Goal: Navigation & Orientation: Find specific page/section

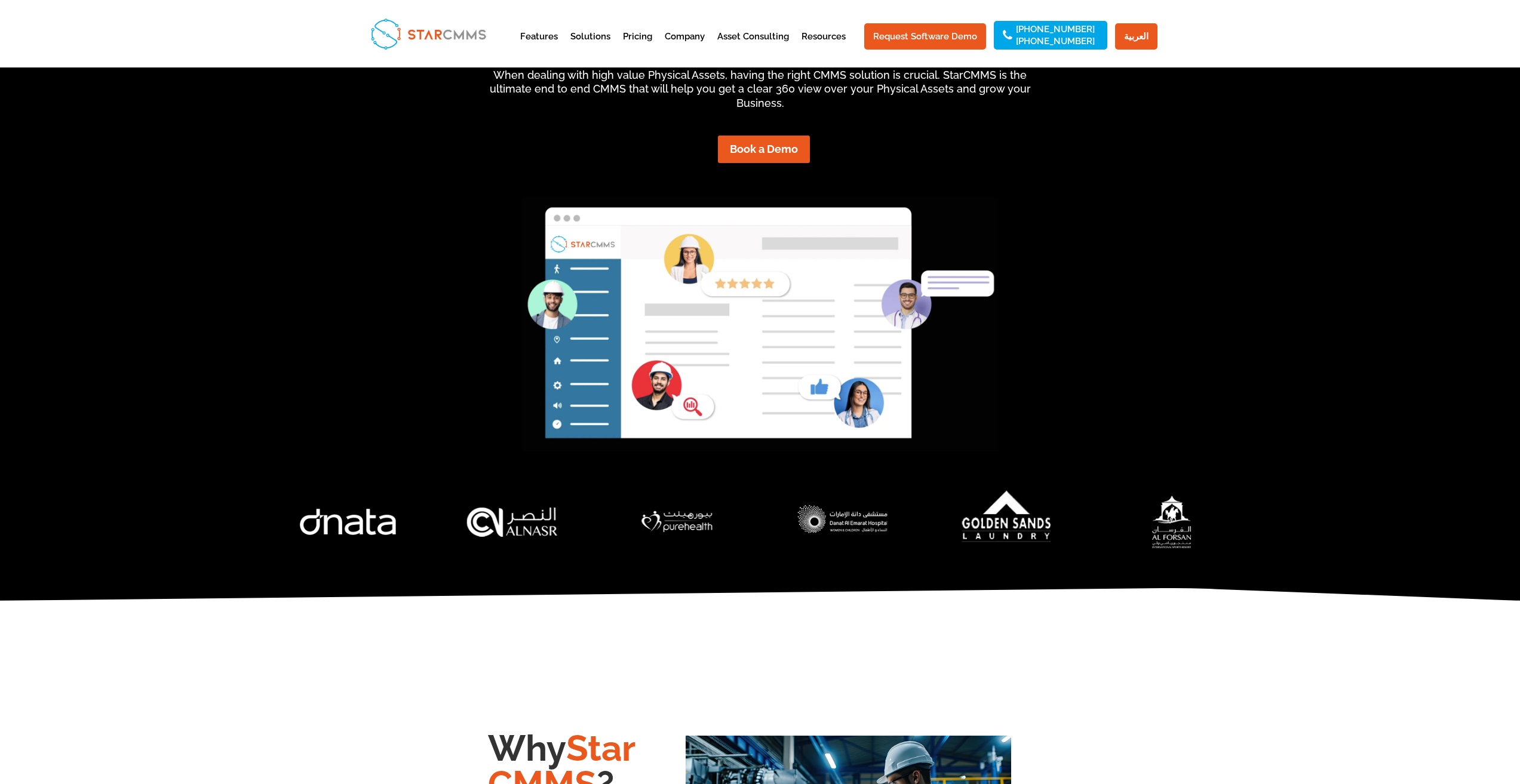
scroll to position [179, 0]
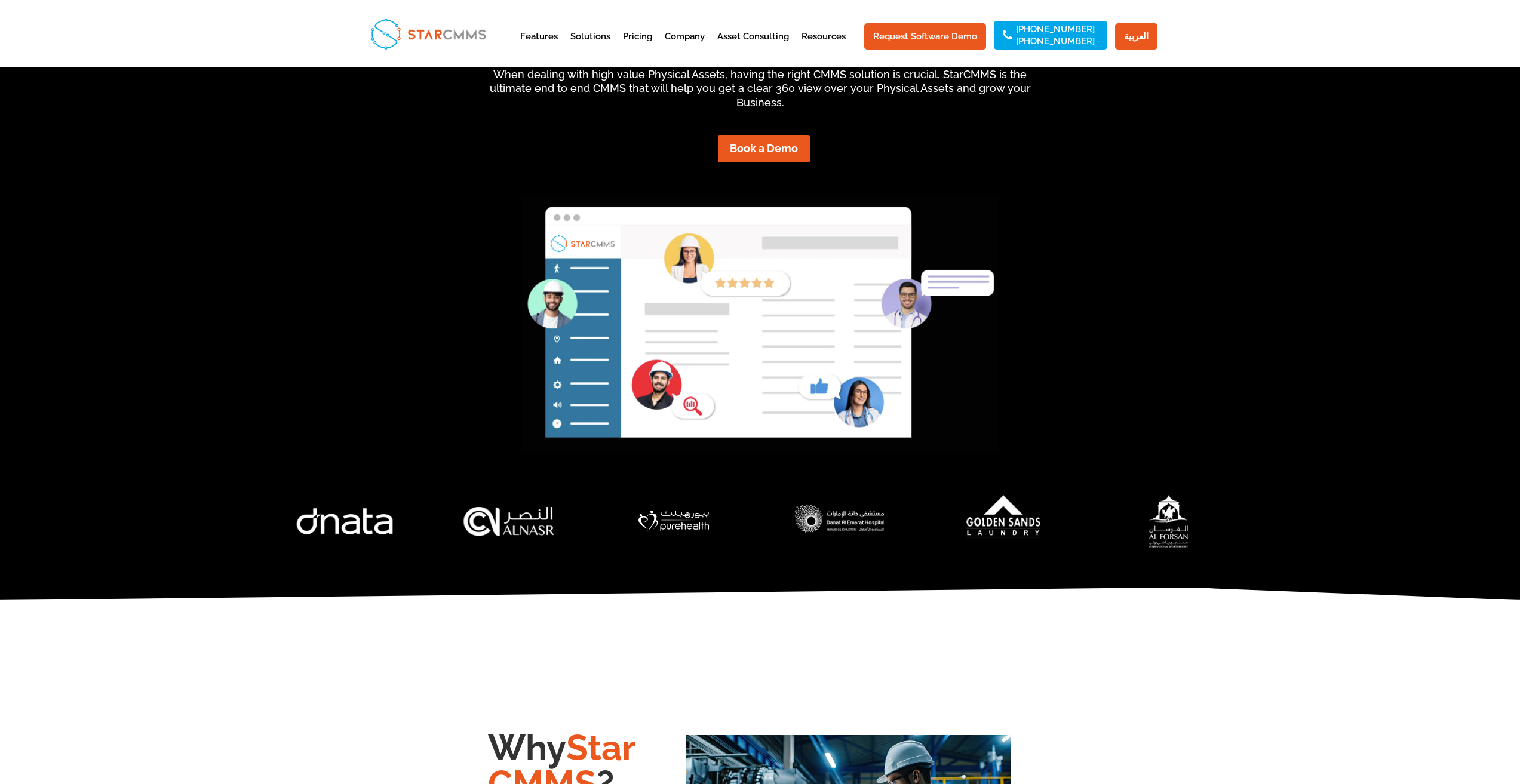
click at [934, 564] on div at bounding box center [760, 532] width 978 height 99
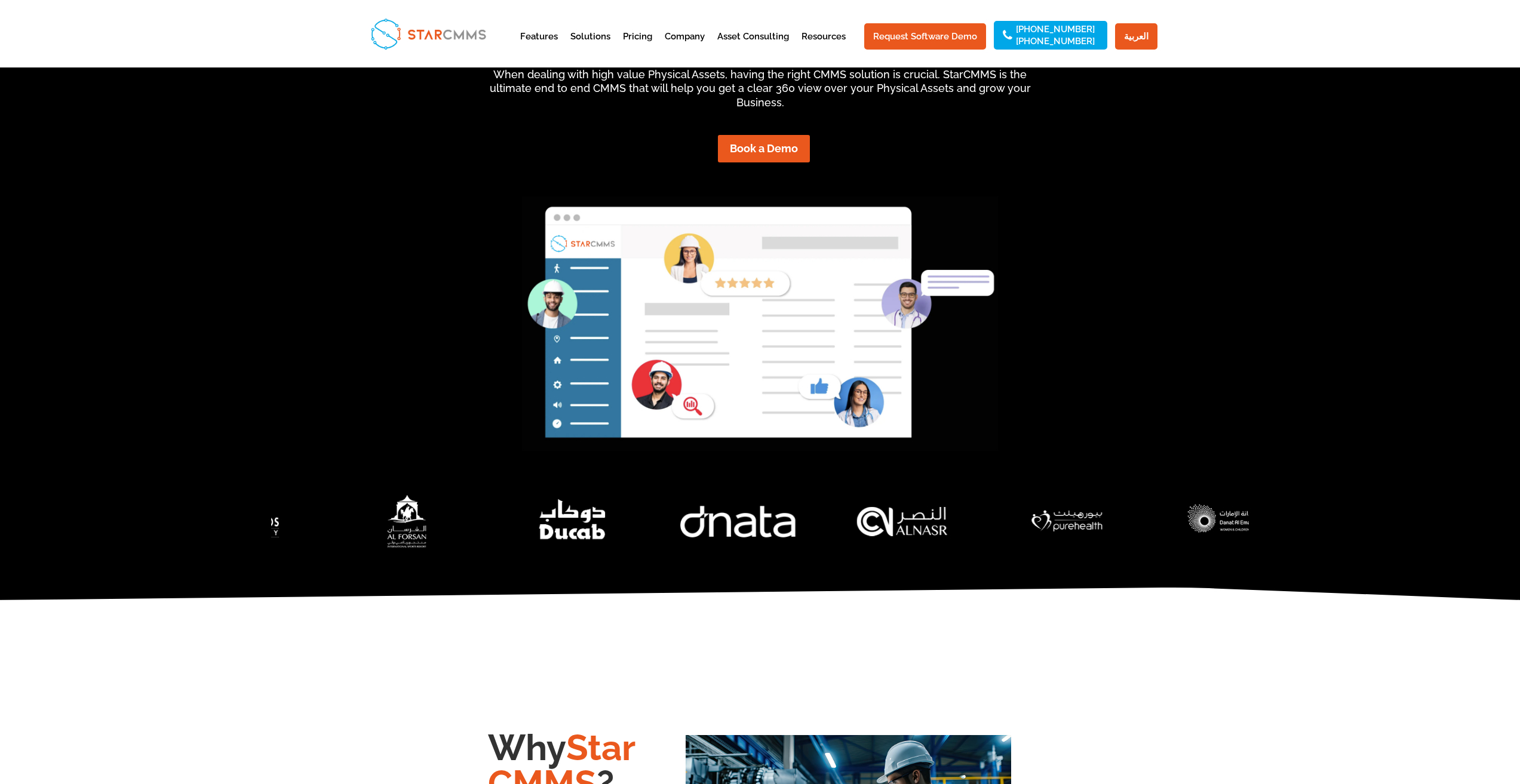
click at [839, 570] on div at bounding box center [760, 532] width 978 height 99
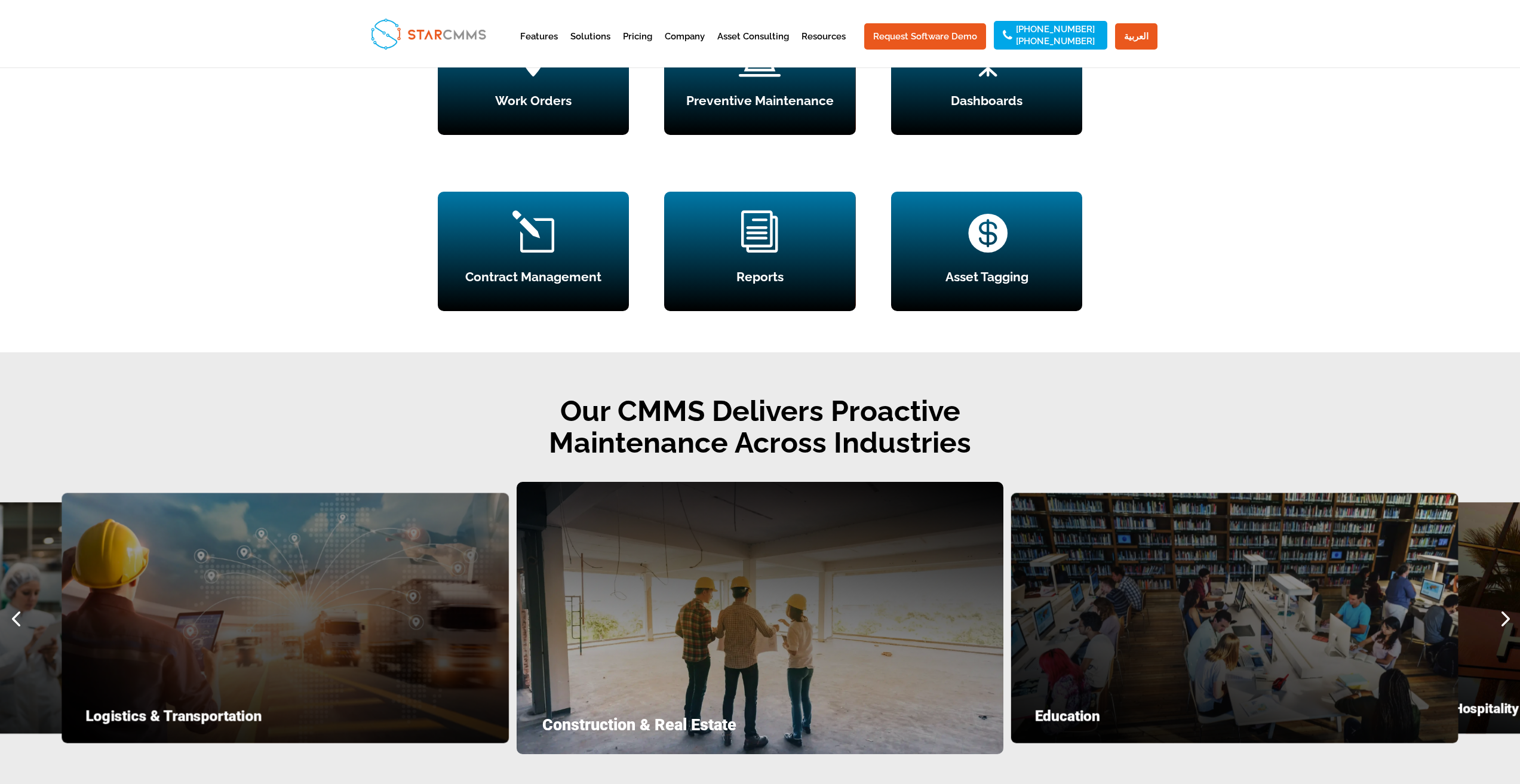
scroll to position [1253, 0]
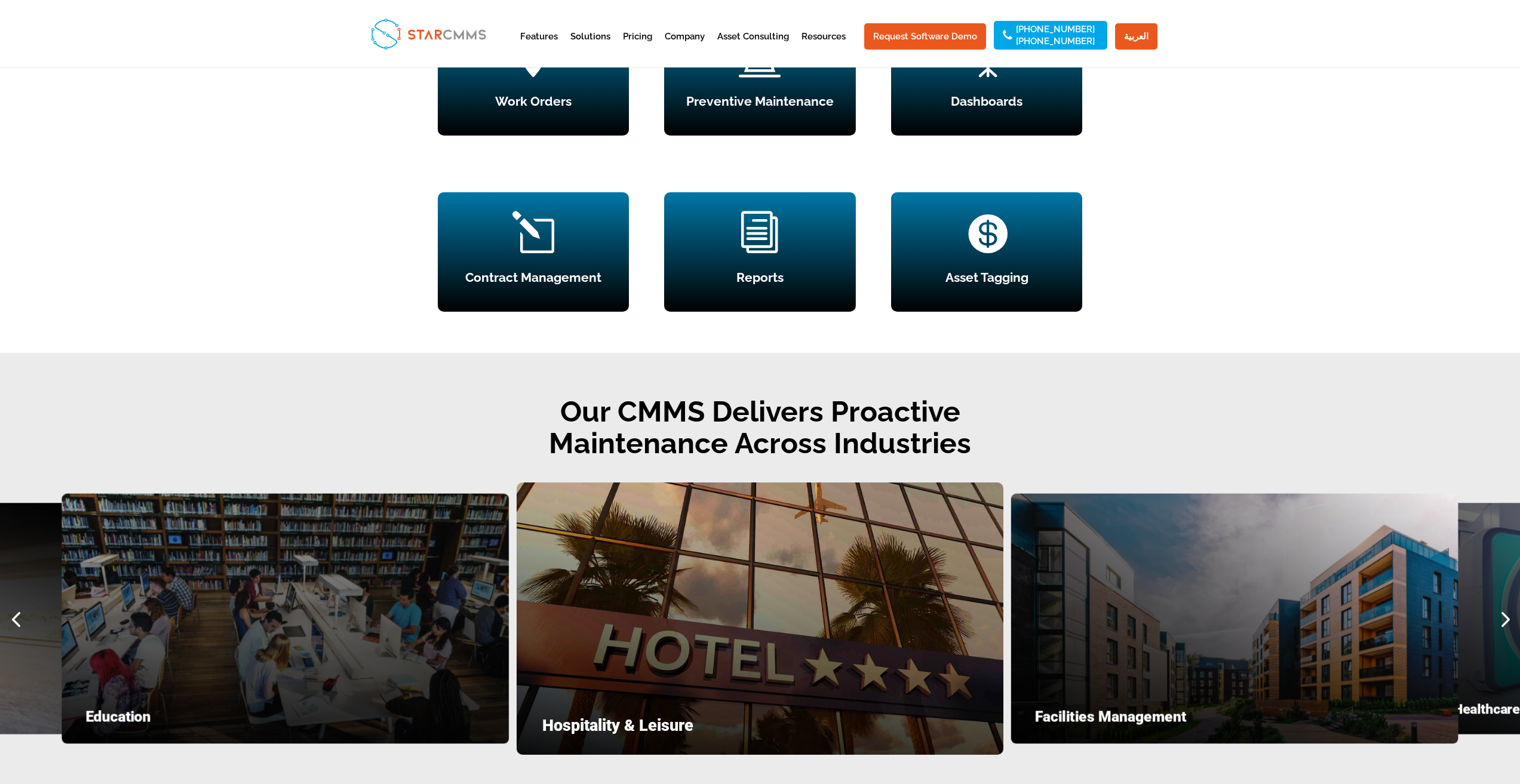
drag, startPoint x: 496, startPoint y: 34, endPoint x: 435, endPoint y: 39, distance: 61.2
click at [435, 39] on div at bounding box center [760, 34] width 794 height 67
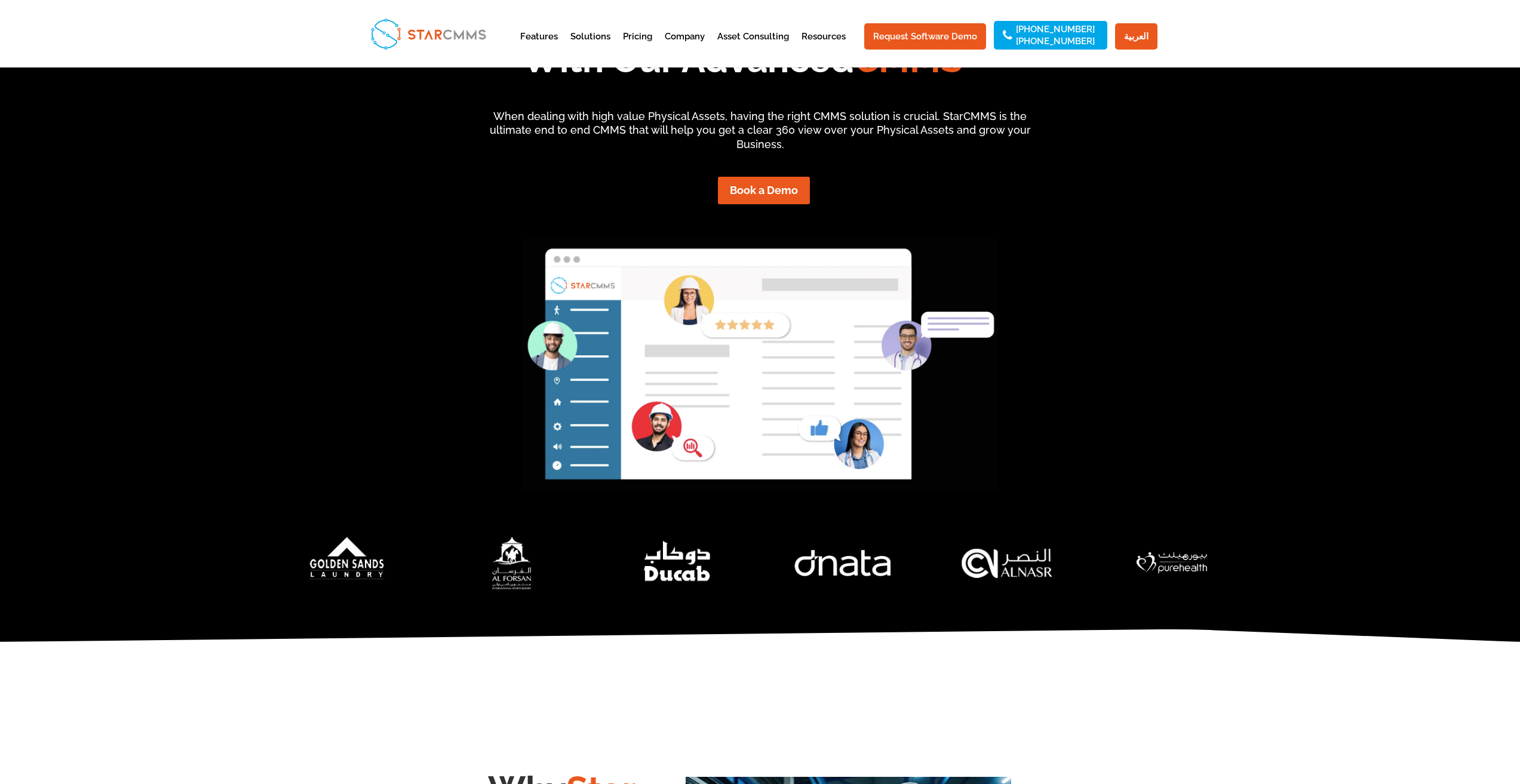
scroll to position [0, 0]
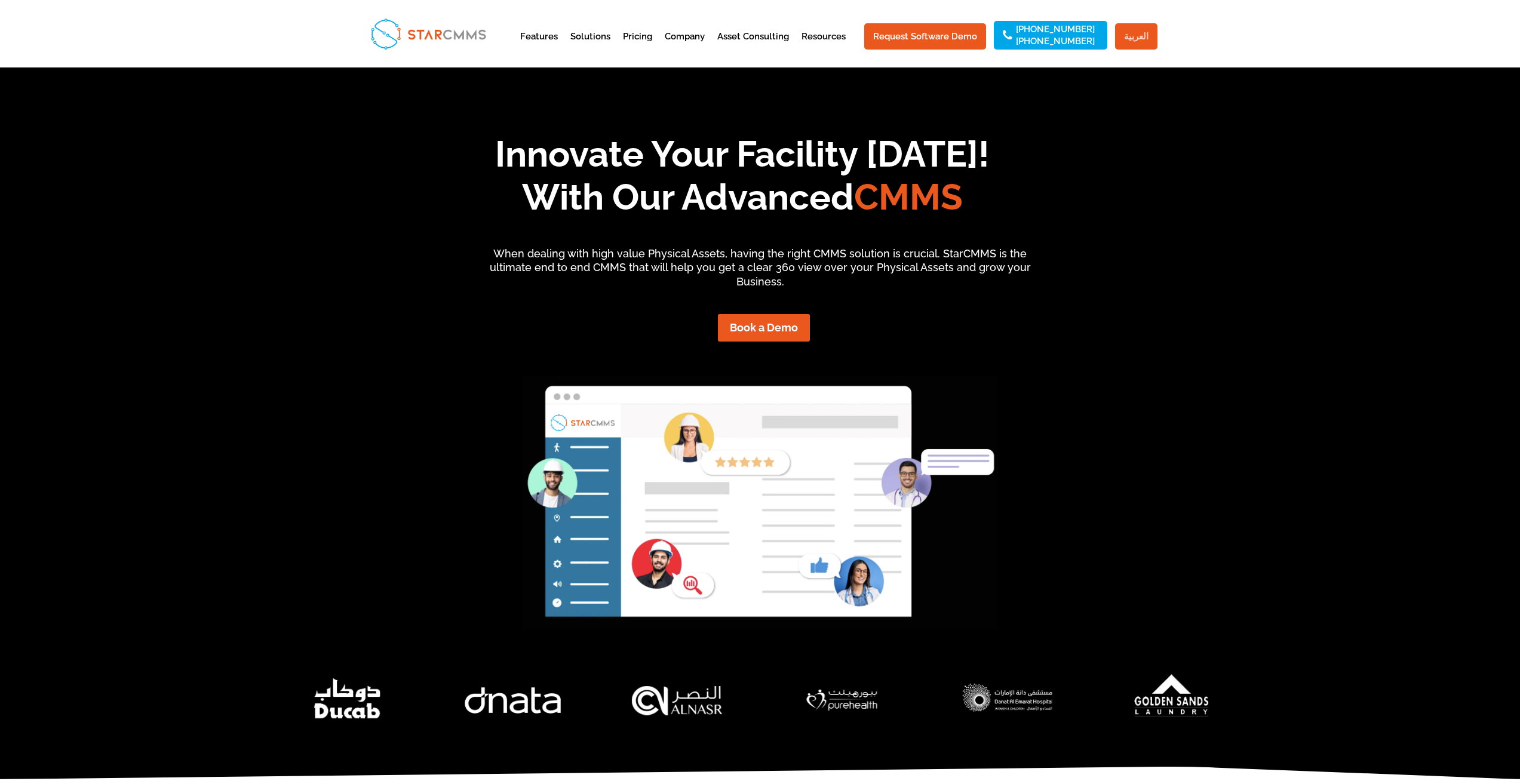
click at [1151, 42] on link "العربية" at bounding box center [1136, 36] width 43 height 26
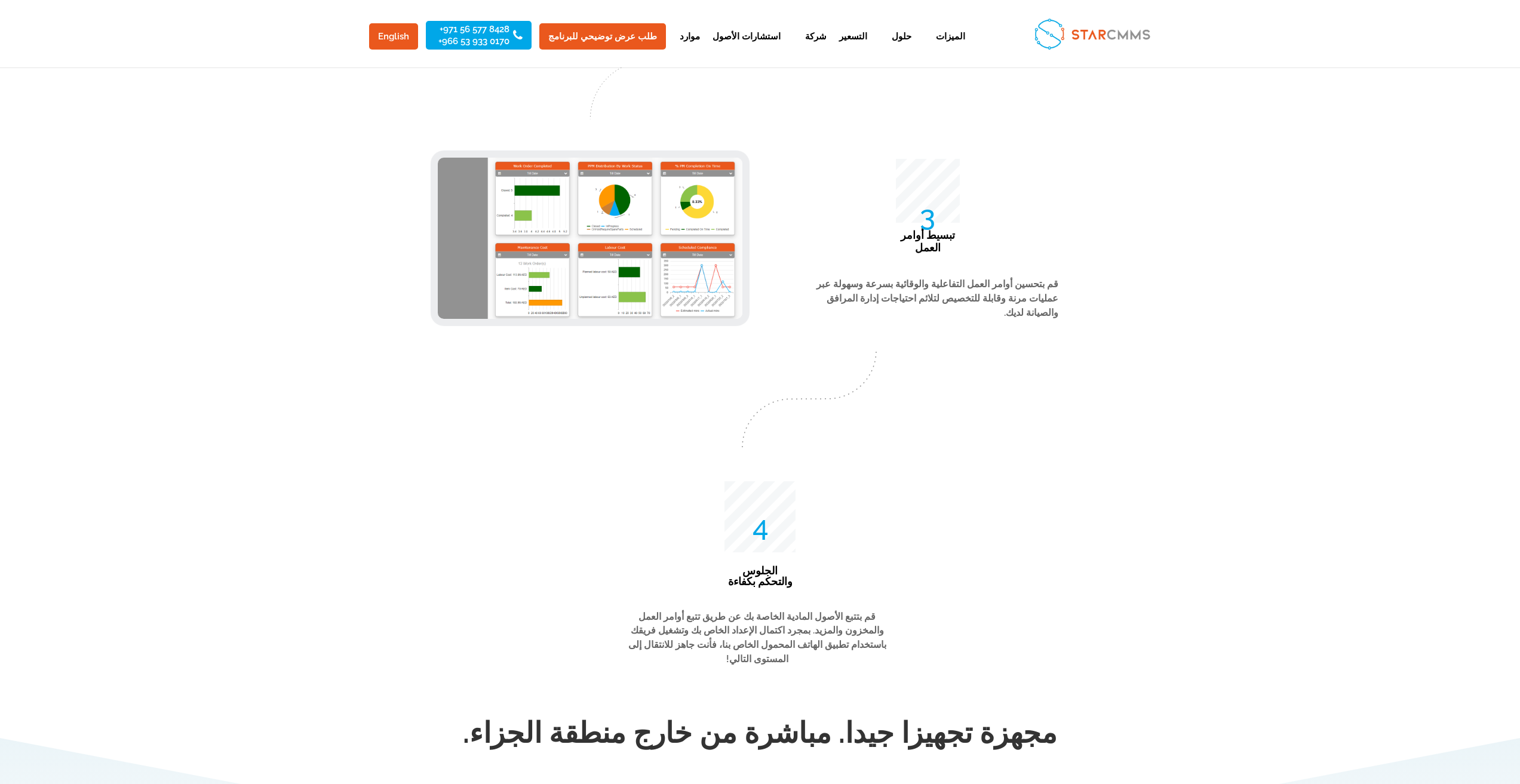
scroll to position [3163, 0]
